Goal: Transaction & Acquisition: Purchase product/service

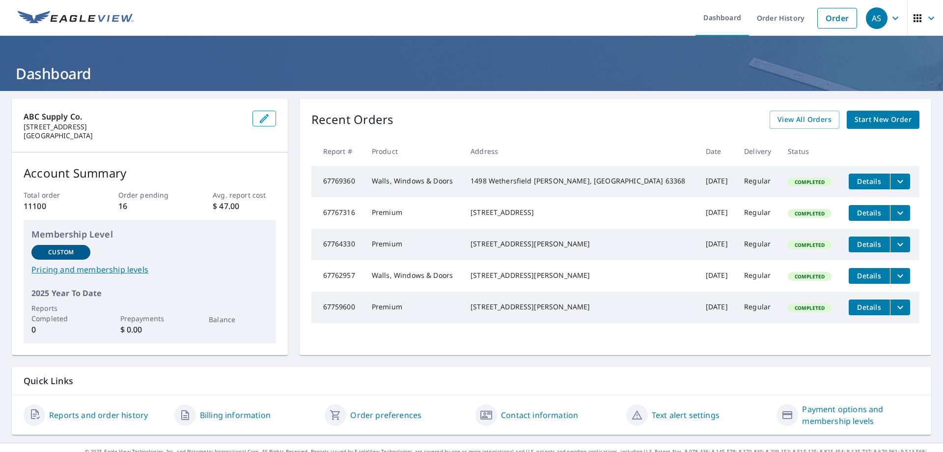
click at [870, 118] on span "Start New Order" at bounding box center [883, 119] width 57 height 12
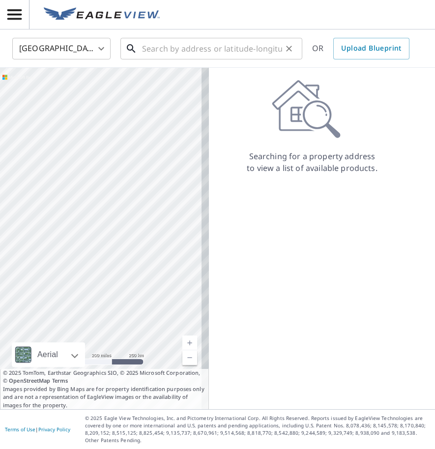
click at [226, 50] on input "text" at bounding box center [212, 49] width 140 height 28
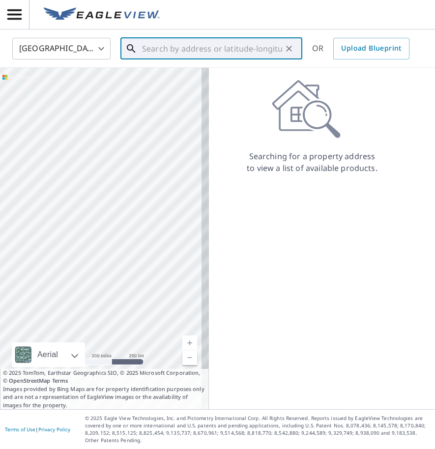
paste input "[STREET_ADDRESS]"
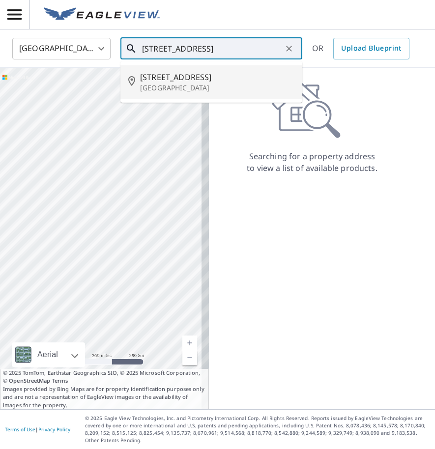
click at [240, 73] on span "[STREET_ADDRESS]" at bounding box center [217, 77] width 154 height 12
type input "[STREET_ADDRESS][PERSON_NAME]"
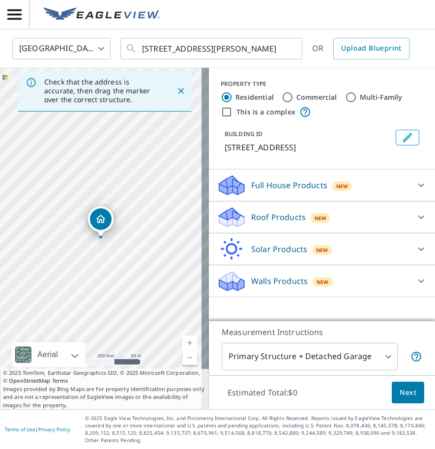
click at [178, 91] on icon "Close" at bounding box center [181, 91] width 6 height 6
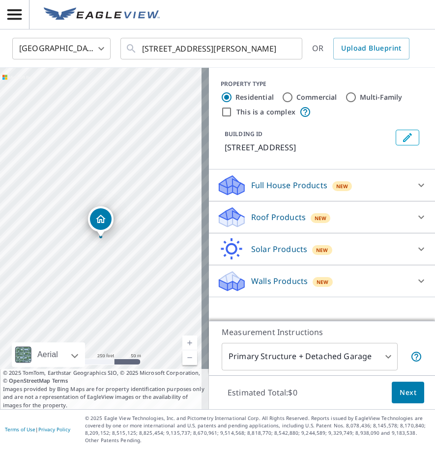
click at [336, 19] on header at bounding box center [217, 14] width 435 height 29
drag, startPoint x: 45, startPoint y: 222, endPoint x: 92, endPoint y: 222, distance: 46.7
click at [92, 222] on div "[STREET_ADDRESS][PERSON_NAME]" at bounding box center [104, 238] width 209 height 341
click at [265, 220] on p "Roof Products" at bounding box center [278, 217] width 55 height 12
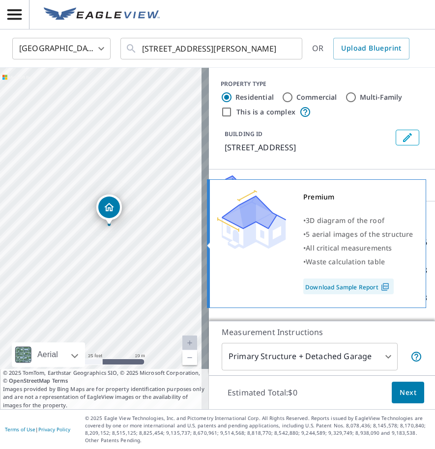
drag, startPoint x: 258, startPoint y: 239, endPoint x: 243, endPoint y: 247, distance: 17.1
click at [245, 247] on img at bounding box center [251, 219] width 69 height 59
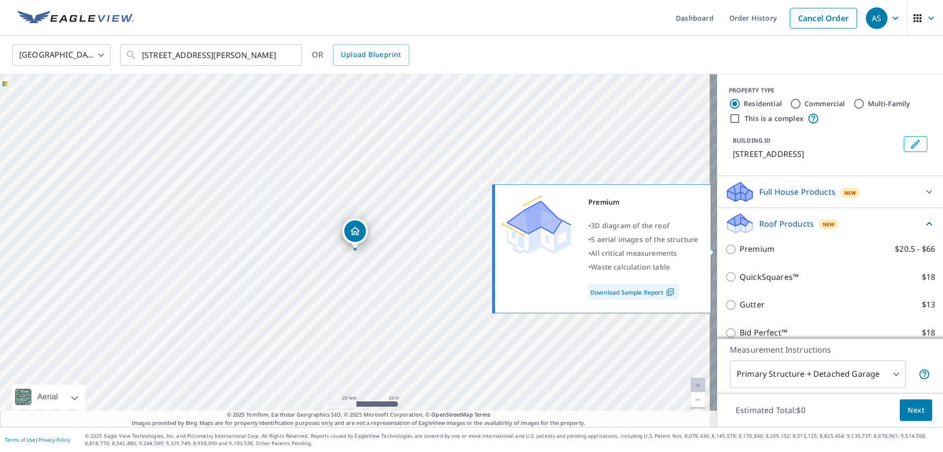
click at [753, 246] on p "Premium" at bounding box center [757, 249] width 35 height 12
click at [740, 246] on input "Premium $20.5 - $66" at bounding box center [732, 249] width 15 height 12
checkbox input "true"
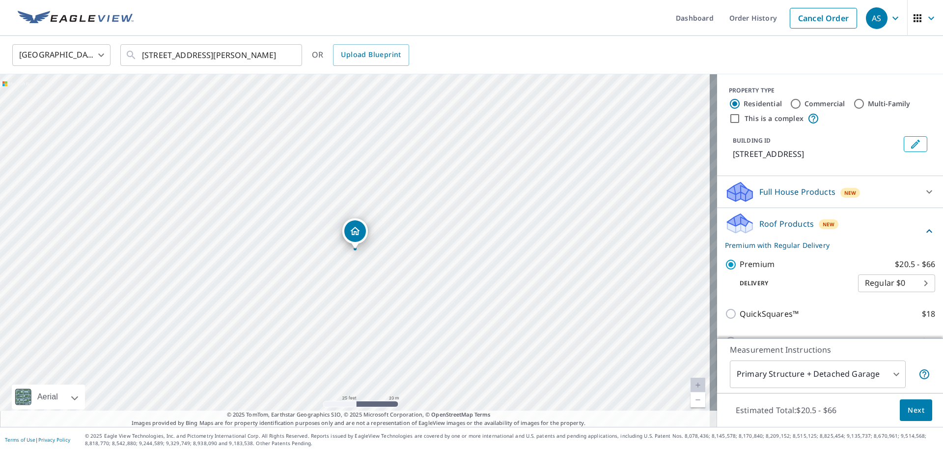
click at [809, 374] on body "AS AS Dashboard Order History Cancel Order AS [GEOGRAPHIC_DATA] [GEOGRAPHIC_DAT…" at bounding box center [471, 226] width 943 height 452
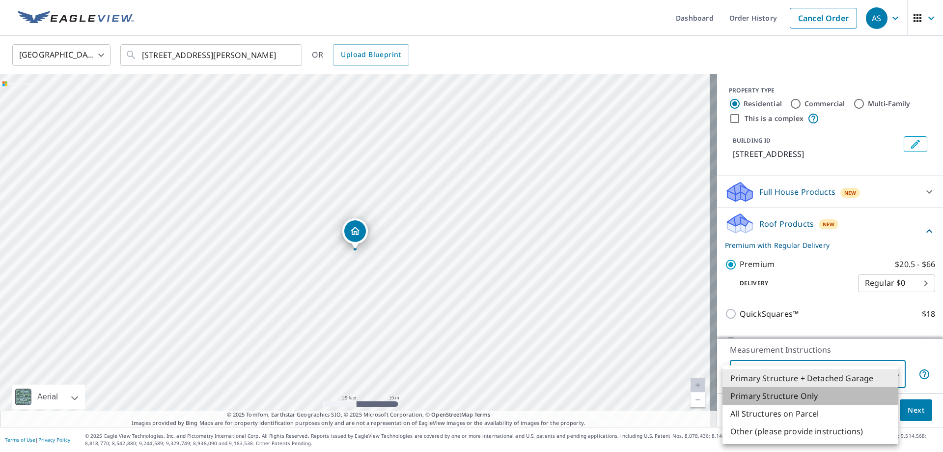
click at [804, 398] on li "Primary Structure Only" at bounding box center [811, 396] width 176 height 18
type input "2"
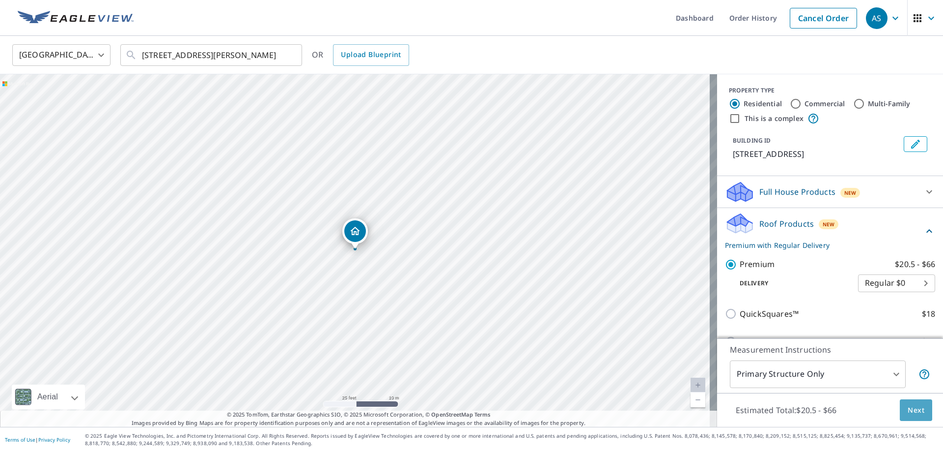
click at [900, 404] on button "Next" at bounding box center [916, 410] width 32 height 22
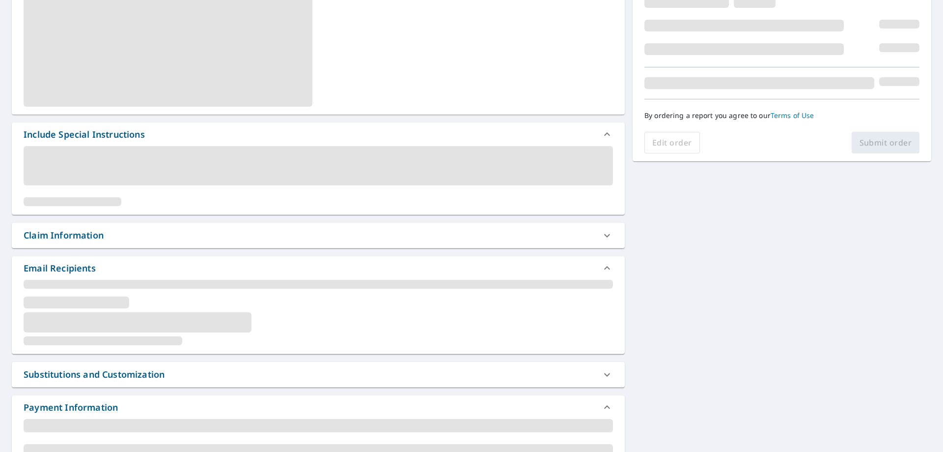
scroll to position [174, 0]
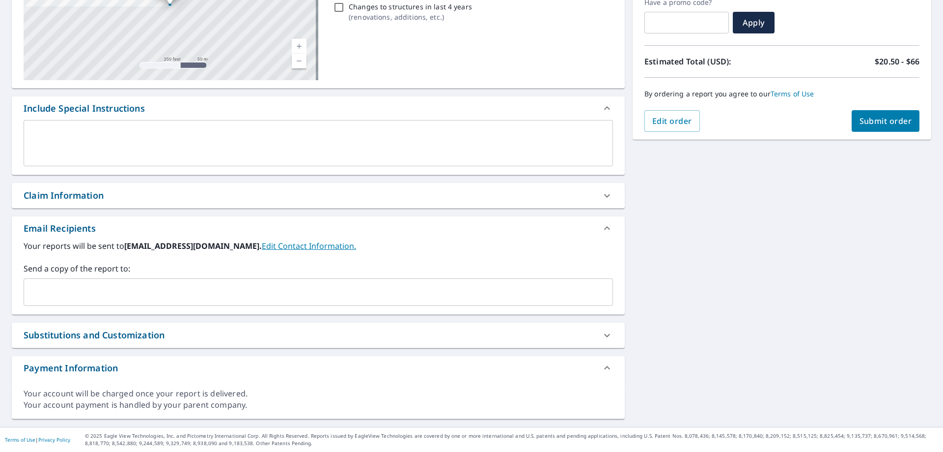
click at [196, 288] on input "text" at bounding box center [311, 292] width 566 height 19
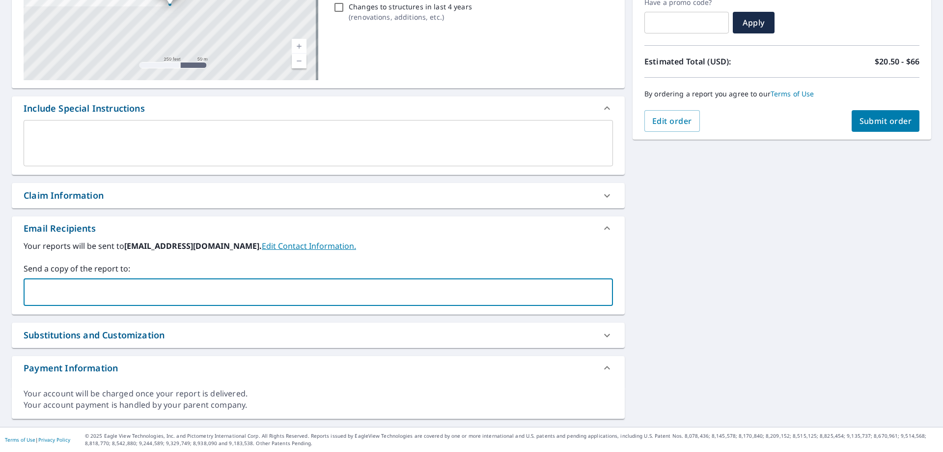
paste input "[EMAIL_ADDRESS][DOMAIN_NAME]"
type input "[EMAIL_ADDRESS][DOMAIN_NAME]"
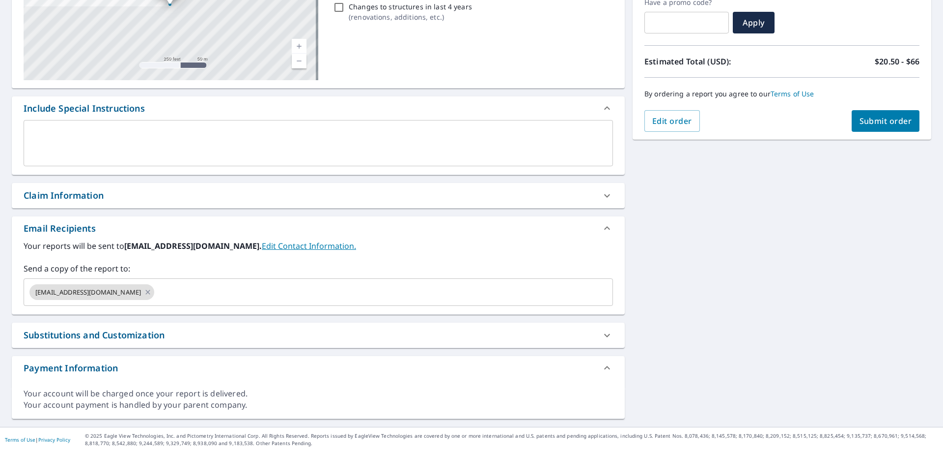
click at [724, 215] on div "[STREET_ADDRESS][PERSON_NAME] Aerial Road A standard road map Aerial A detailed…" at bounding box center [471, 171] width 943 height 509
click at [883, 119] on span "Submit order" at bounding box center [886, 120] width 53 height 11
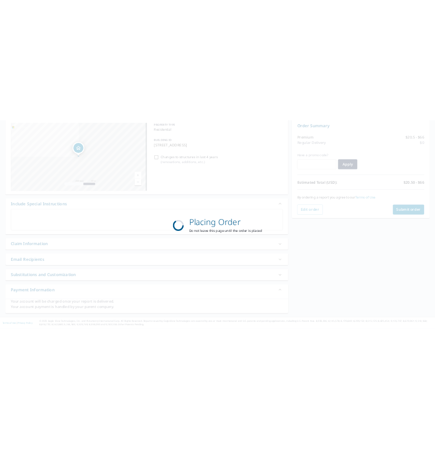
scroll to position [101, 0]
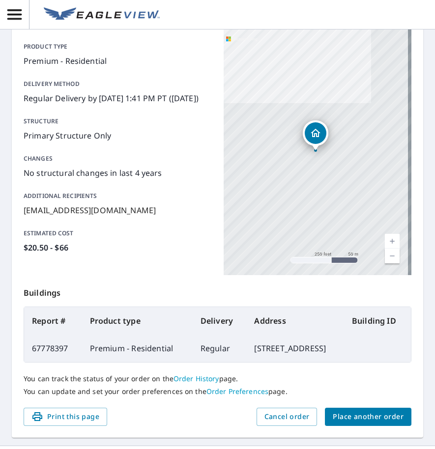
click at [384, 423] on span "Place another order" at bounding box center [368, 417] width 71 height 12
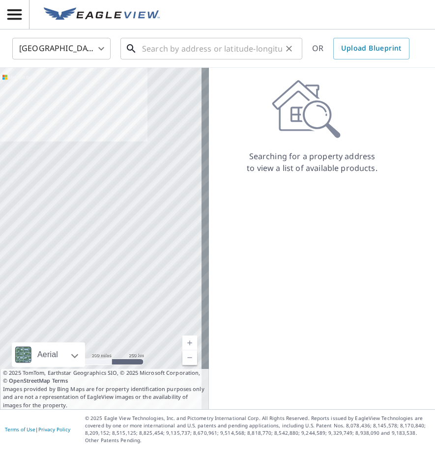
click at [183, 55] on input "text" at bounding box center [212, 49] width 140 height 28
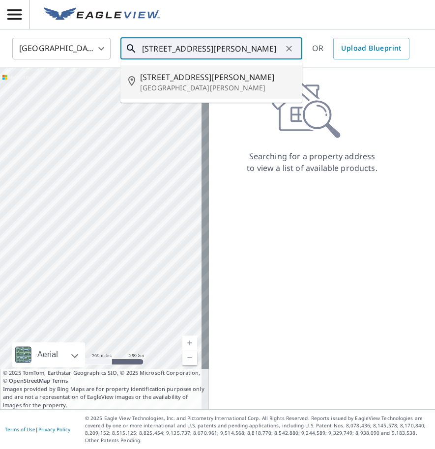
click at [182, 84] on p "[GEOGRAPHIC_DATA][PERSON_NAME]" at bounding box center [217, 88] width 154 height 10
type input "[STREET_ADDRESS][PERSON_NAME][PERSON_NAME]"
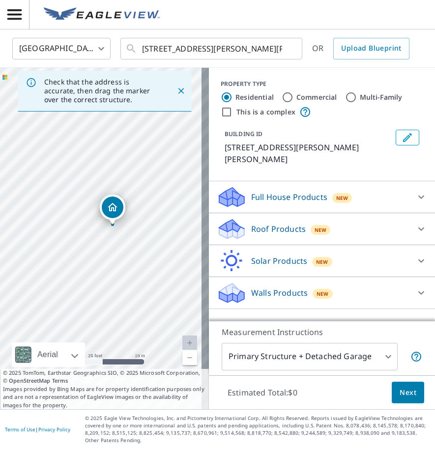
click at [331, 229] on div "Roof Products New" at bounding box center [313, 229] width 193 height 23
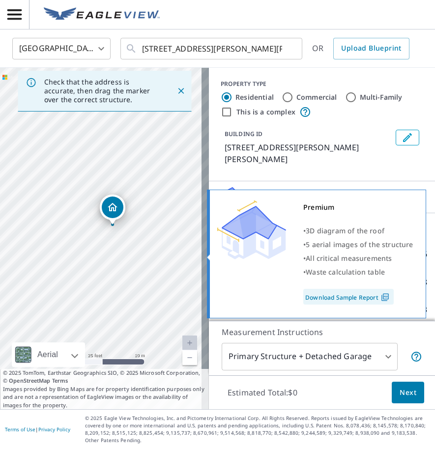
click at [235, 255] on img at bounding box center [251, 229] width 69 height 59
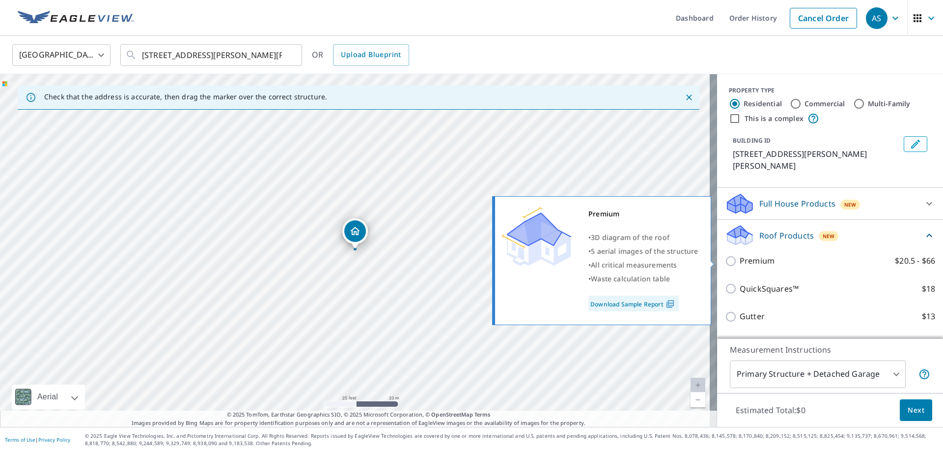
click at [753, 260] on p "Premium" at bounding box center [757, 261] width 35 height 12
click at [740, 260] on input "Premium $20.5 - $66" at bounding box center [732, 261] width 15 height 12
checkbox input "true"
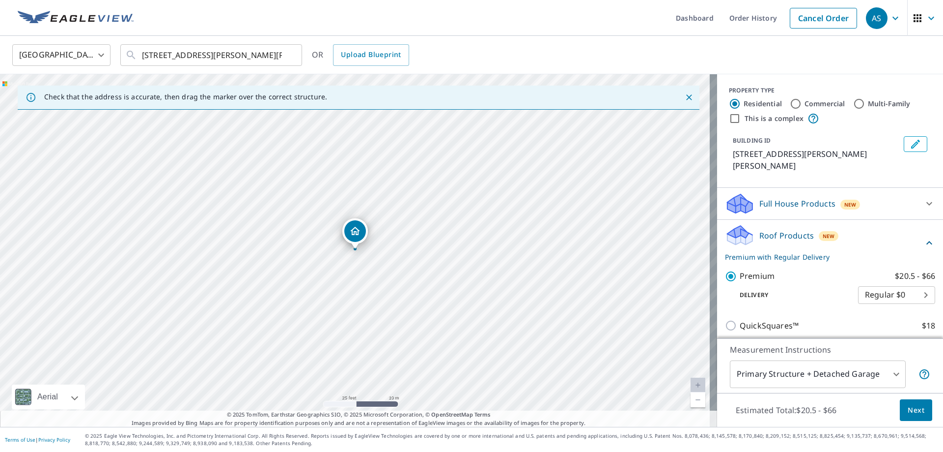
click at [787, 373] on body "AS AS Dashboard Order History Cancel Order AS United States [GEOGRAPHIC_DATA] ​…" at bounding box center [471, 226] width 943 height 452
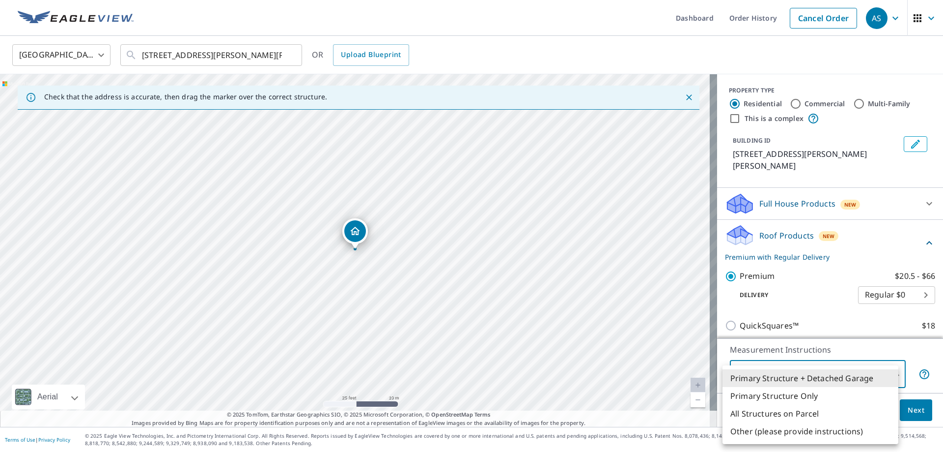
click at [786, 398] on li "Primary Structure Only" at bounding box center [811, 396] width 176 height 18
type input "2"
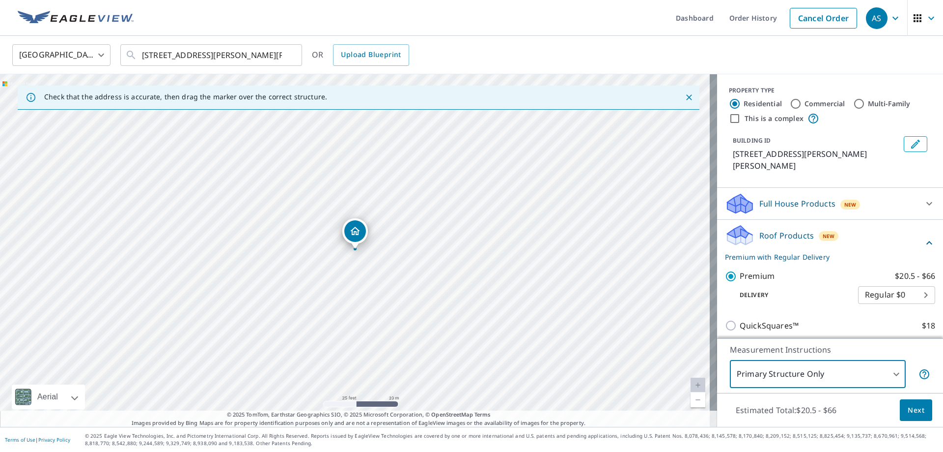
click at [912, 411] on span "Next" at bounding box center [916, 410] width 17 height 12
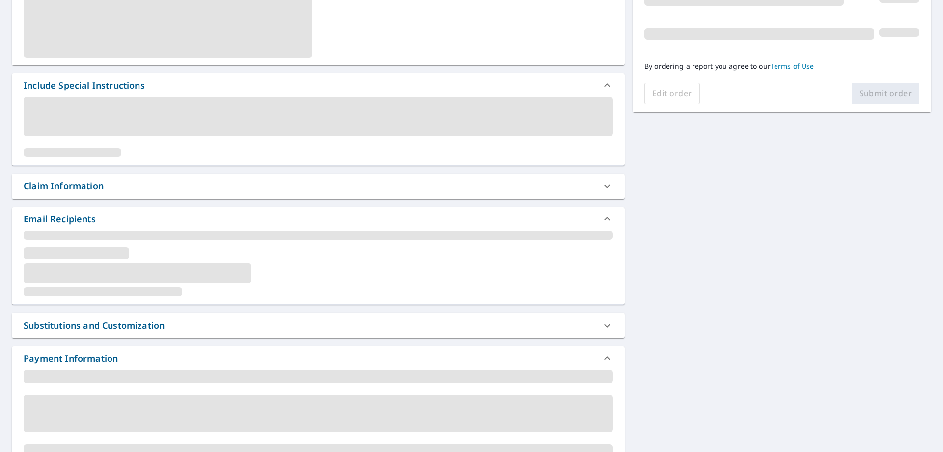
scroll to position [174, 0]
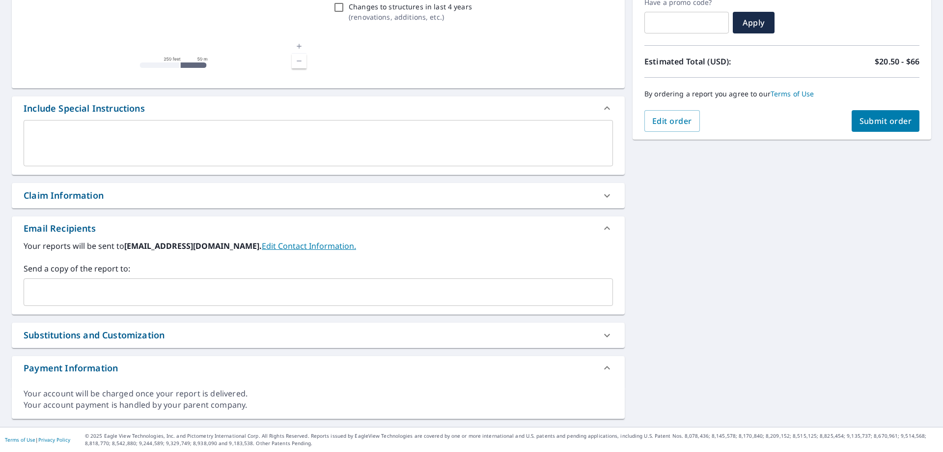
click at [161, 303] on div "​" at bounding box center [319, 292] width 590 height 28
paste input "[EMAIL_ADDRESS][PERSON_NAME][DOMAIN_NAME]"
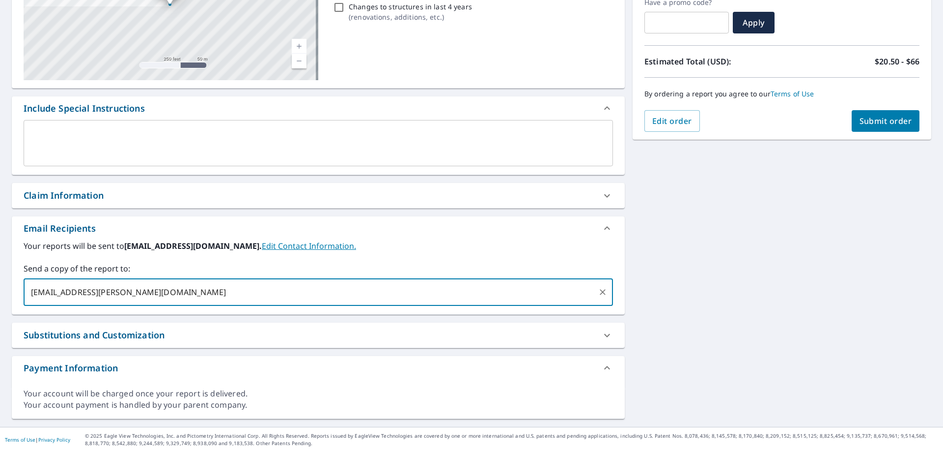
type input "[EMAIL_ADDRESS][PERSON_NAME][DOMAIN_NAME]"
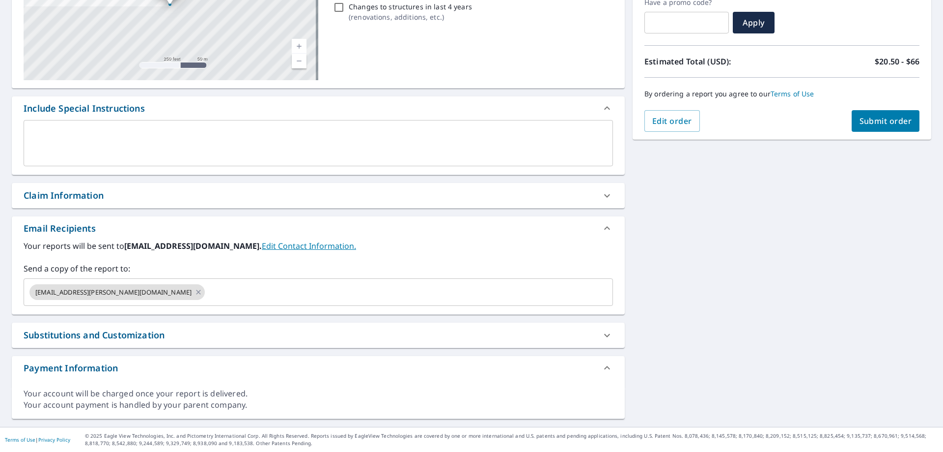
click at [693, 240] on div "[STREET_ADDRESS][PERSON_NAME][PERSON_NAME] A standard road map Aerial A detaile…" at bounding box center [471, 171] width 943 height 509
click at [886, 123] on span "Submit order" at bounding box center [886, 120] width 53 height 11
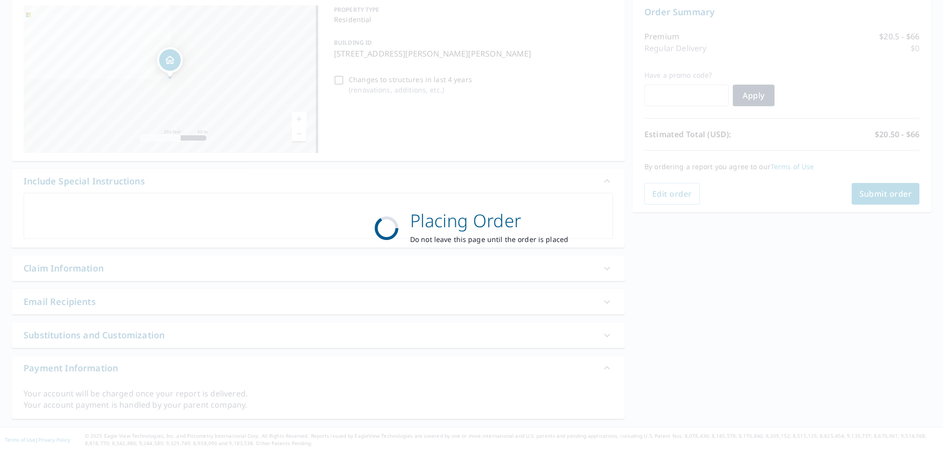
scroll to position [101, 0]
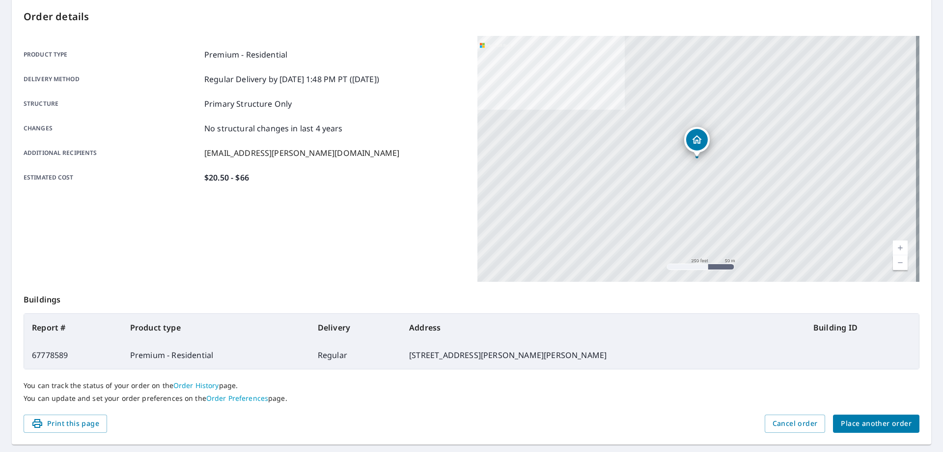
click at [381, 38] on div "Product type Premium - Residential Delivery method Regular Delivery by [DATE] 1…" at bounding box center [245, 116] width 442 height 160
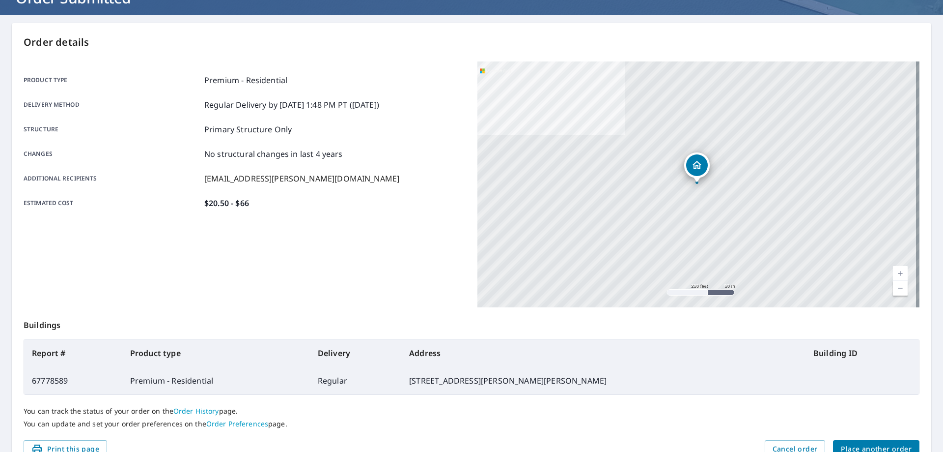
scroll to position [52, 0]
